Goal: Information Seeking & Learning: Learn about a topic

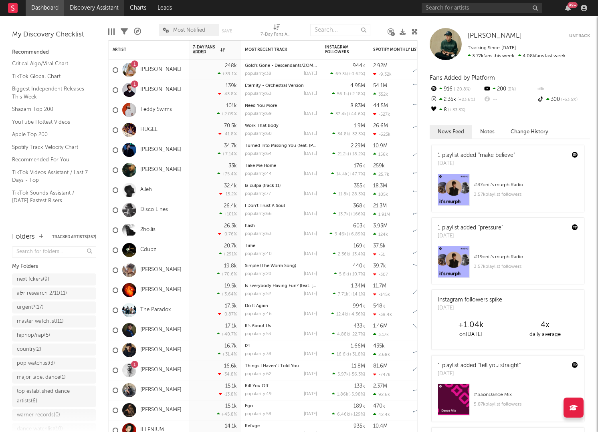
click at [107, 7] on link "Discovery Assistant" at bounding box center [94, 8] width 60 height 16
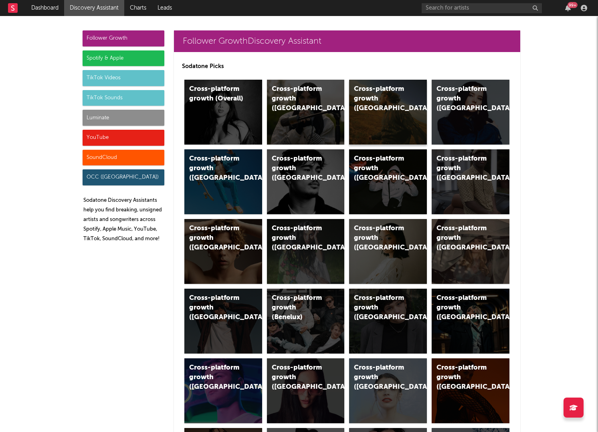
click at [416, 113] on div "Cross-platform growth (US)" at bounding box center [388, 112] width 78 height 65
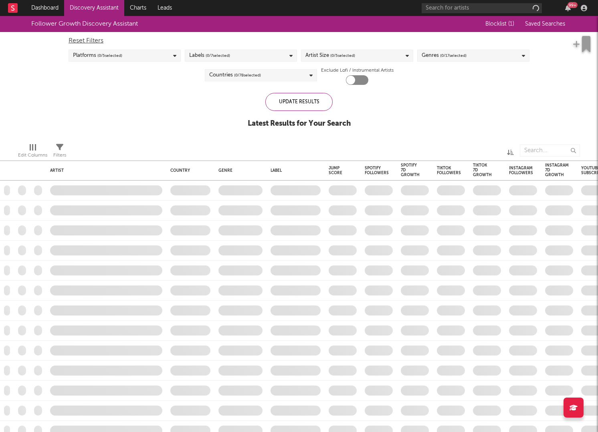
checkbox input "true"
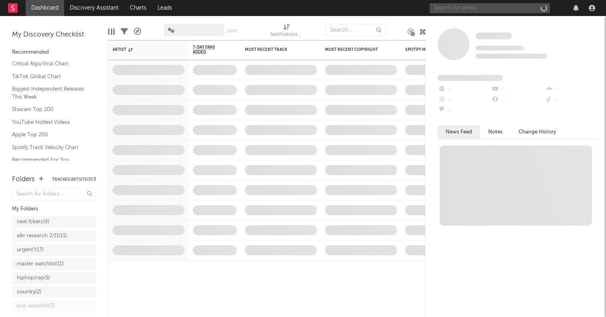
click at [475, 10] on input "text" at bounding box center [489, 8] width 120 height 10
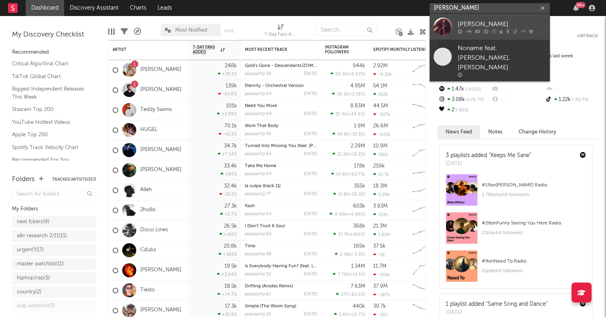
type input "ravyn len"
click at [444, 22] on div at bounding box center [442, 27] width 18 height 18
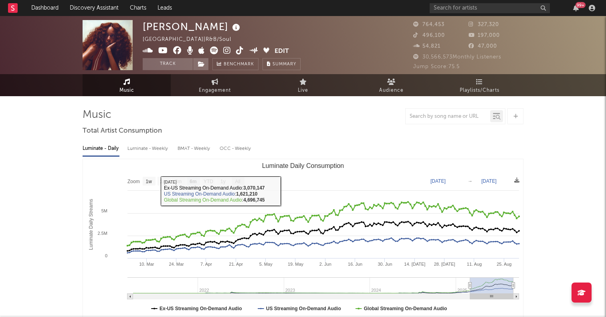
click at [240, 179] on text "All" at bounding box center [237, 182] width 5 height 6
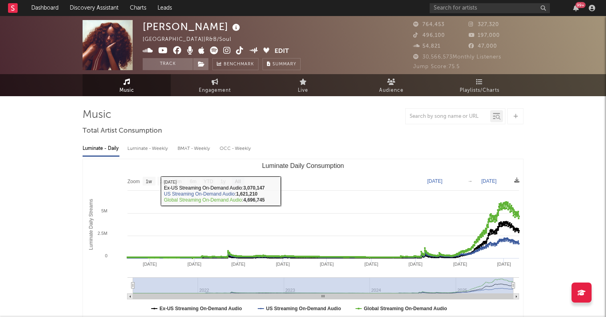
select select "All"
type input "[DATE]"
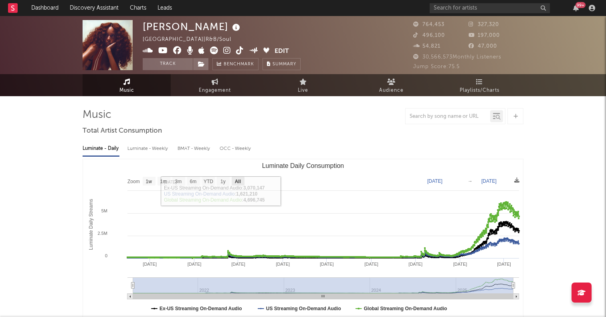
click at [238, 181] on text "All" at bounding box center [238, 182] width 6 height 6
select select "All"
click at [227, 86] on span "Engagement" at bounding box center [215, 91] width 32 height 10
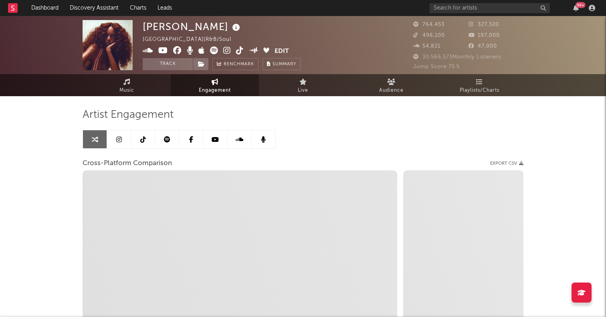
select select "1w"
select select "1m"
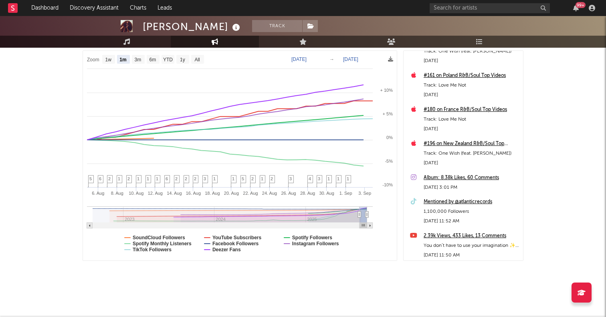
scroll to position [35396, 0]
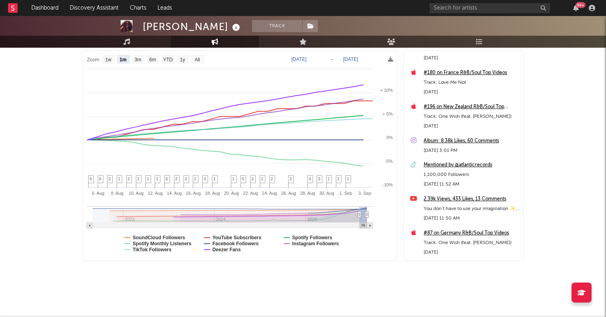
click at [465, 166] on div "Mentioned by @atlanticrecords" at bounding box center [470, 165] width 95 height 10
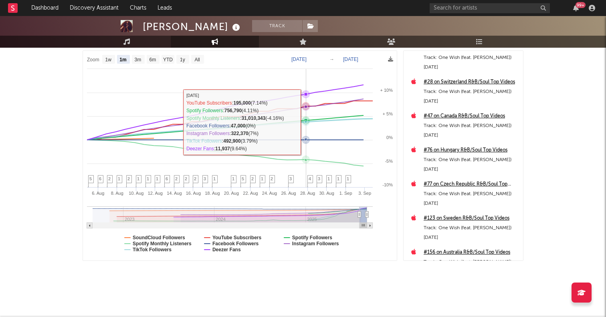
scroll to position [0, 0]
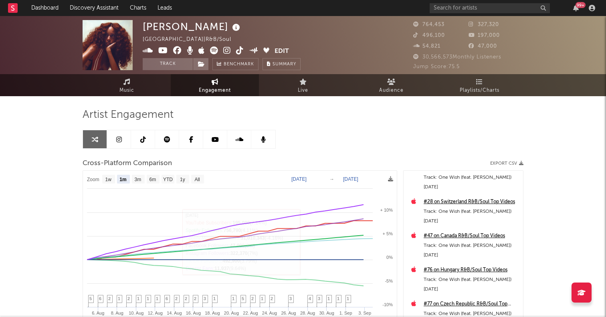
click at [131, 73] on div "Ravyn Lenae United States | R&B/Soul Edit Track Benchmark Summary 764,453 327,3…" at bounding box center [303, 45] width 606 height 58
click at [127, 81] on icon at bounding box center [126, 81] width 7 height 6
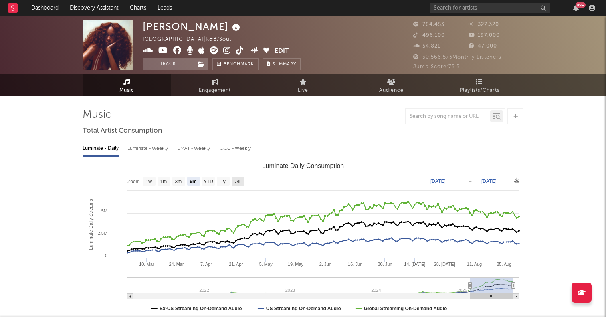
click at [239, 181] on text "All" at bounding box center [237, 182] width 5 height 6
select select "All"
type input "[DATE]"
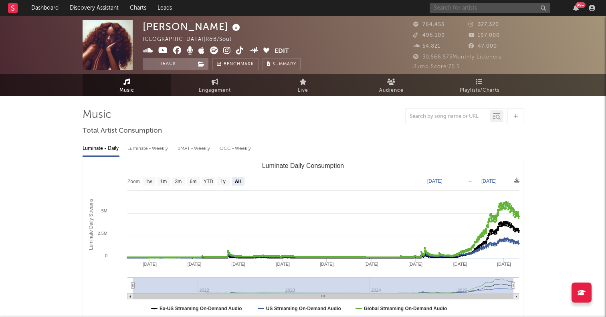
click at [437, 8] on input "text" at bounding box center [489, 8] width 120 height 10
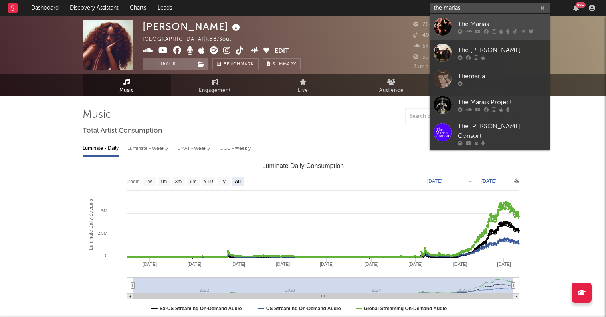
type input "the marias"
click at [441, 29] on div at bounding box center [442, 27] width 18 height 18
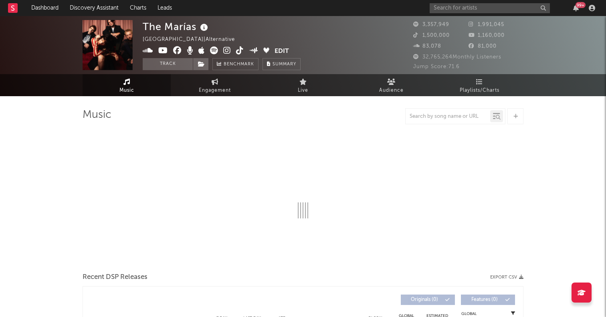
select select "6m"
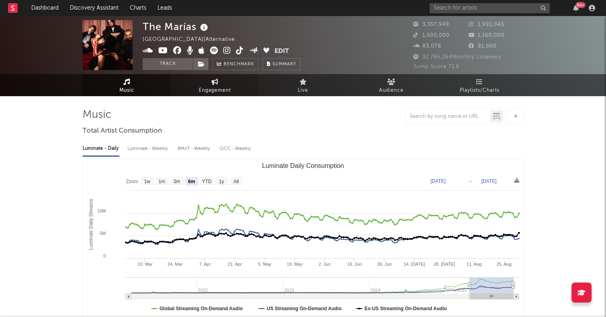
click at [223, 86] on span "Engagement" at bounding box center [215, 91] width 32 height 10
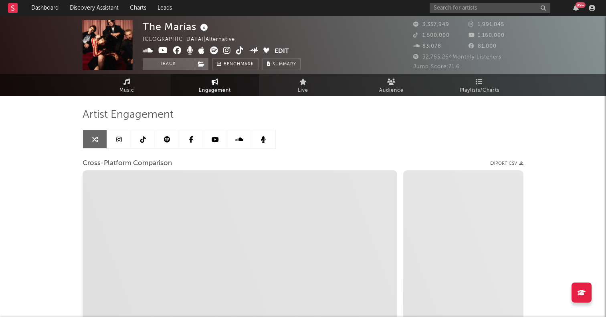
select select "1w"
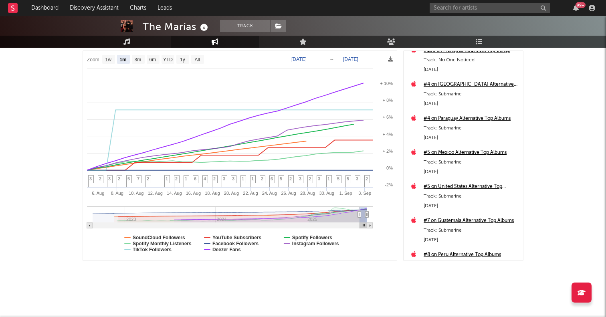
scroll to position [42509, 0]
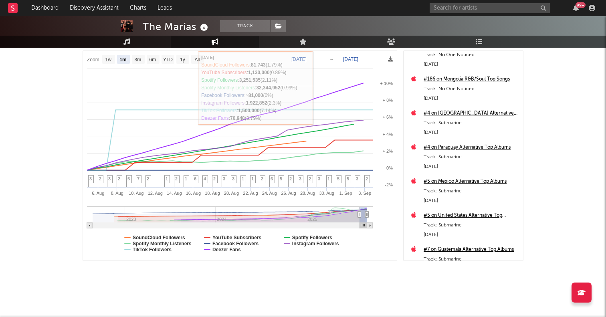
click at [204, 59] on rect at bounding box center [240, 155] width 314 height 209
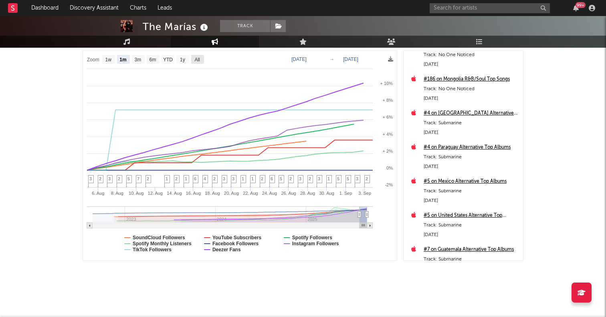
click at [197, 59] on text "All" at bounding box center [196, 60] width 5 height 6
select select "All"
type input "2022-08-22"
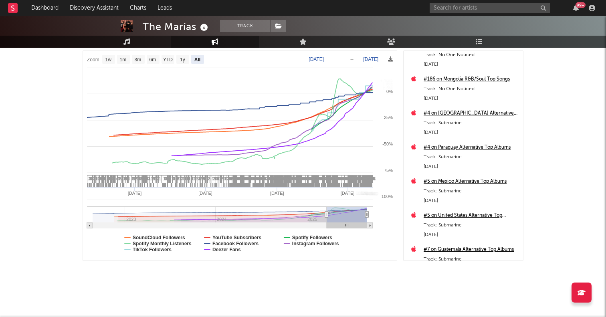
select select "All"
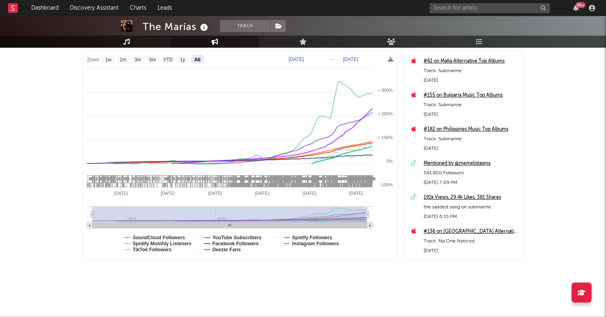
scroll to position [42083, 0]
click at [473, 162] on div "Mentioned by @memelistasmx" at bounding box center [470, 165] width 95 height 10
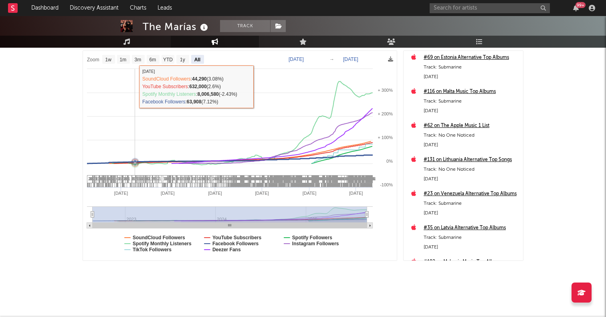
scroll to position [0, 0]
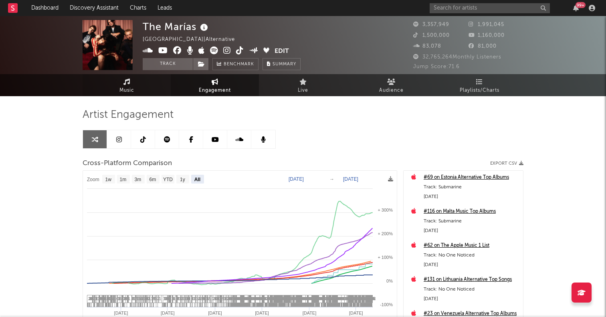
click at [139, 88] on link "Music" at bounding box center [127, 85] width 88 height 22
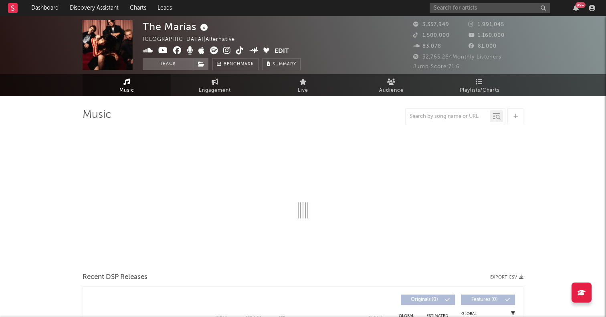
select select "6m"
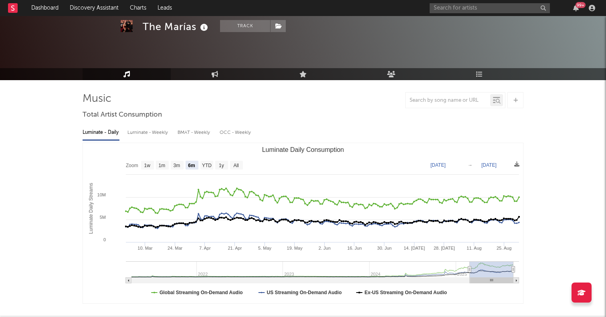
scroll to position [33, 0]
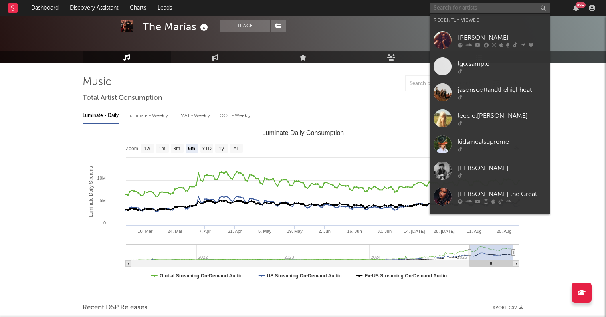
click at [450, 10] on input "text" at bounding box center [489, 8] width 120 height 10
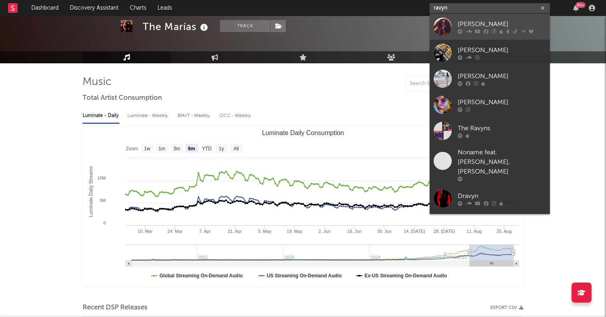
type input "ravyn"
click at [444, 26] on div at bounding box center [442, 27] width 18 height 18
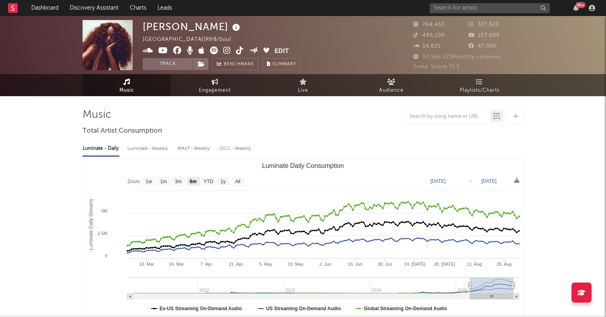
click at [235, 179] on text "All" at bounding box center [237, 182] width 5 height 6
select select "All"
type input "[DATE]"
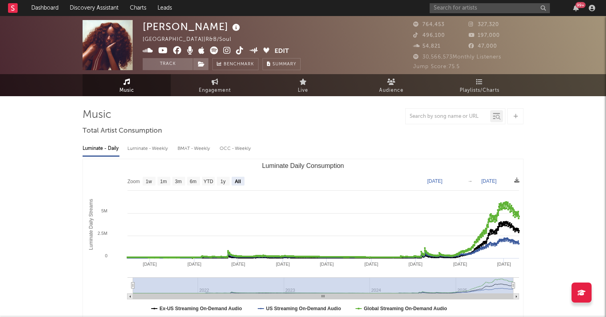
select select "All"
click at [223, 90] on span "Engagement" at bounding box center [215, 91] width 32 height 10
select select "1w"
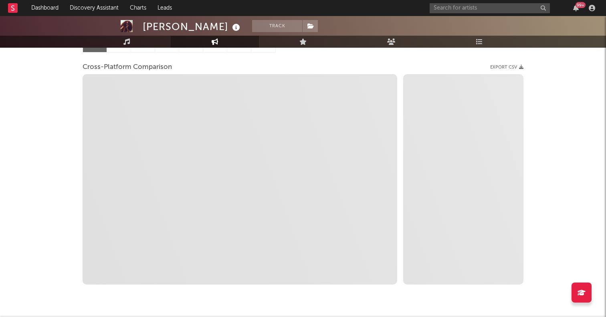
scroll to position [106, 0]
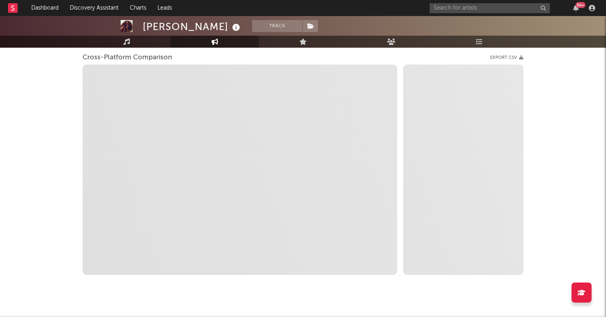
select select "1m"
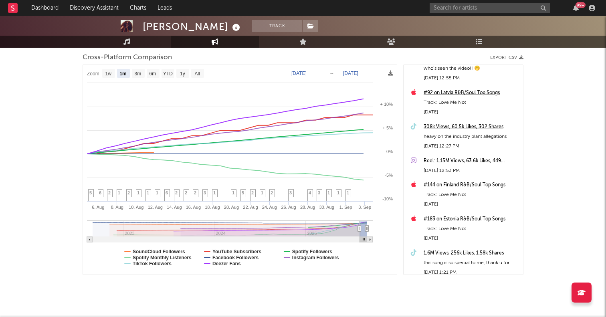
scroll to position [26680, 0]
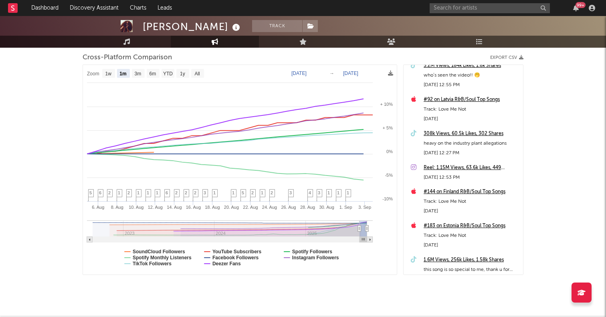
click at [467, 134] on div "308k Views, 60.5k Likes, 302 Shares" at bounding box center [470, 134] width 95 height 10
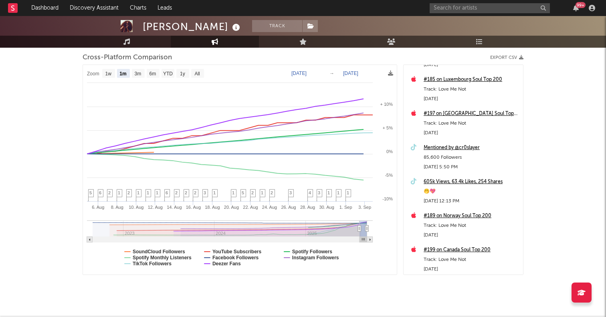
scroll to position [26291, 0]
click at [462, 149] on div "Mentioned by @cr0slayer" at bounding box center [470, 149] width 95 height 10
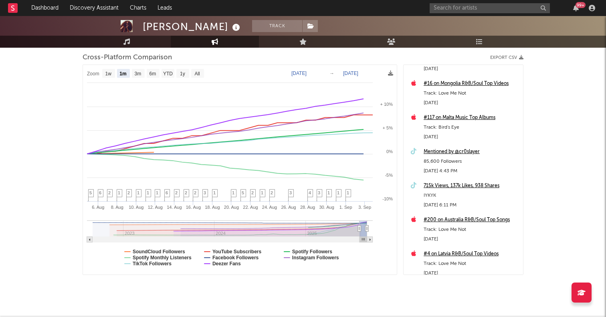
scroll to position [25478, 0]
